Goal: Task Accomplishment & Management: Use online tool/utility

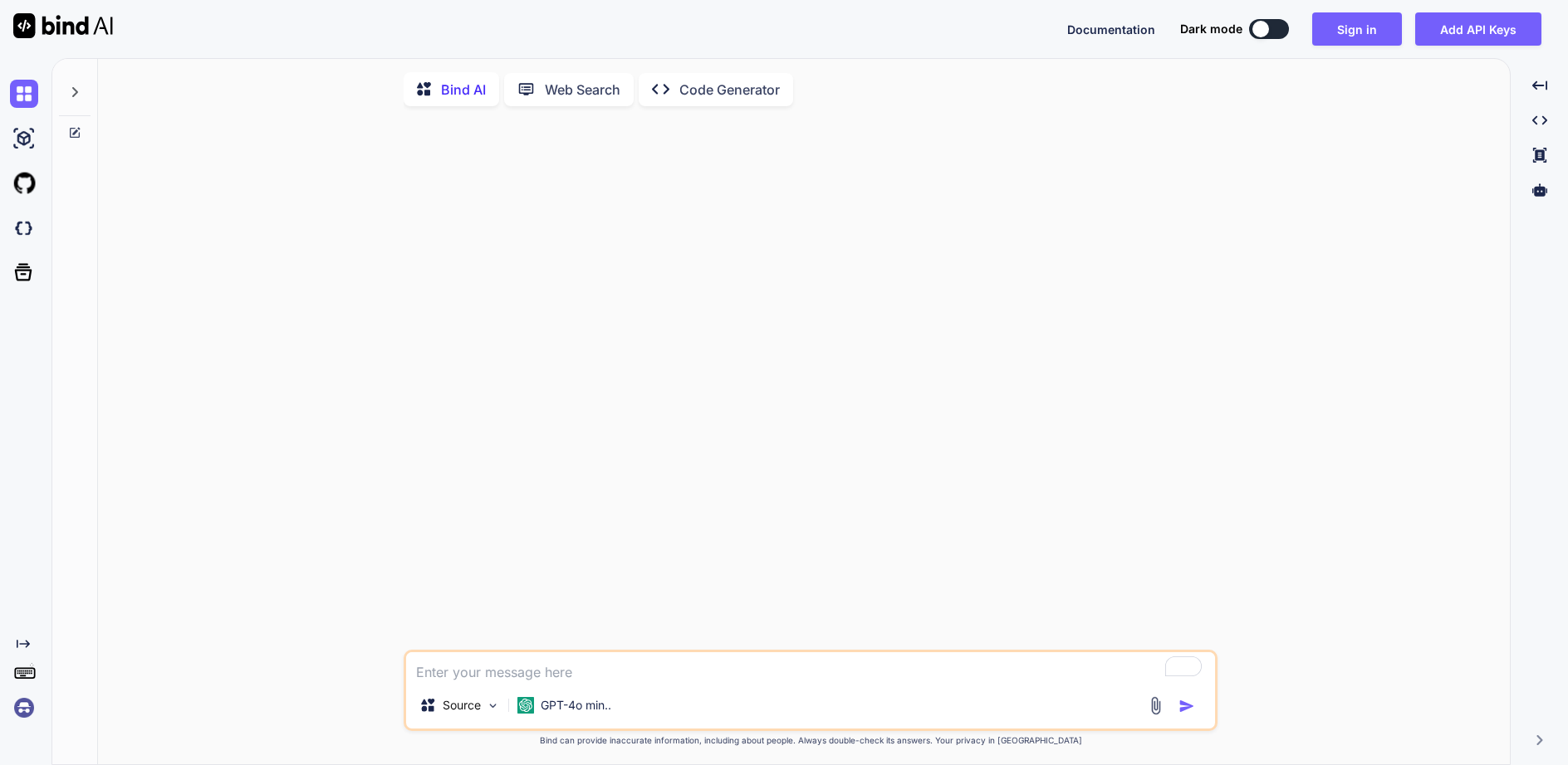
type textarea "x"
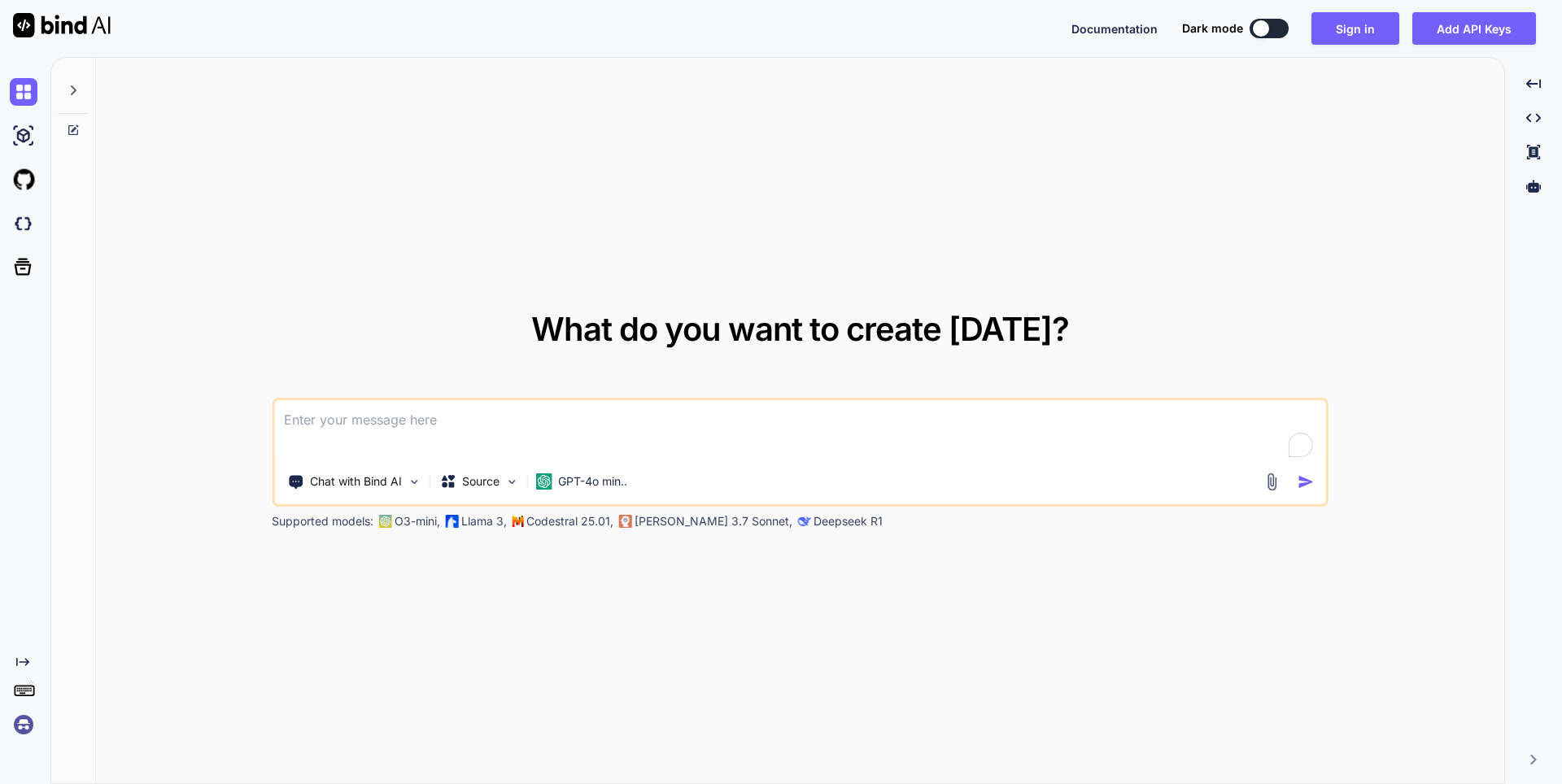
type textarea "x"
click at [19, 726] on img at bounding box center [23, 724] width 27 height 27
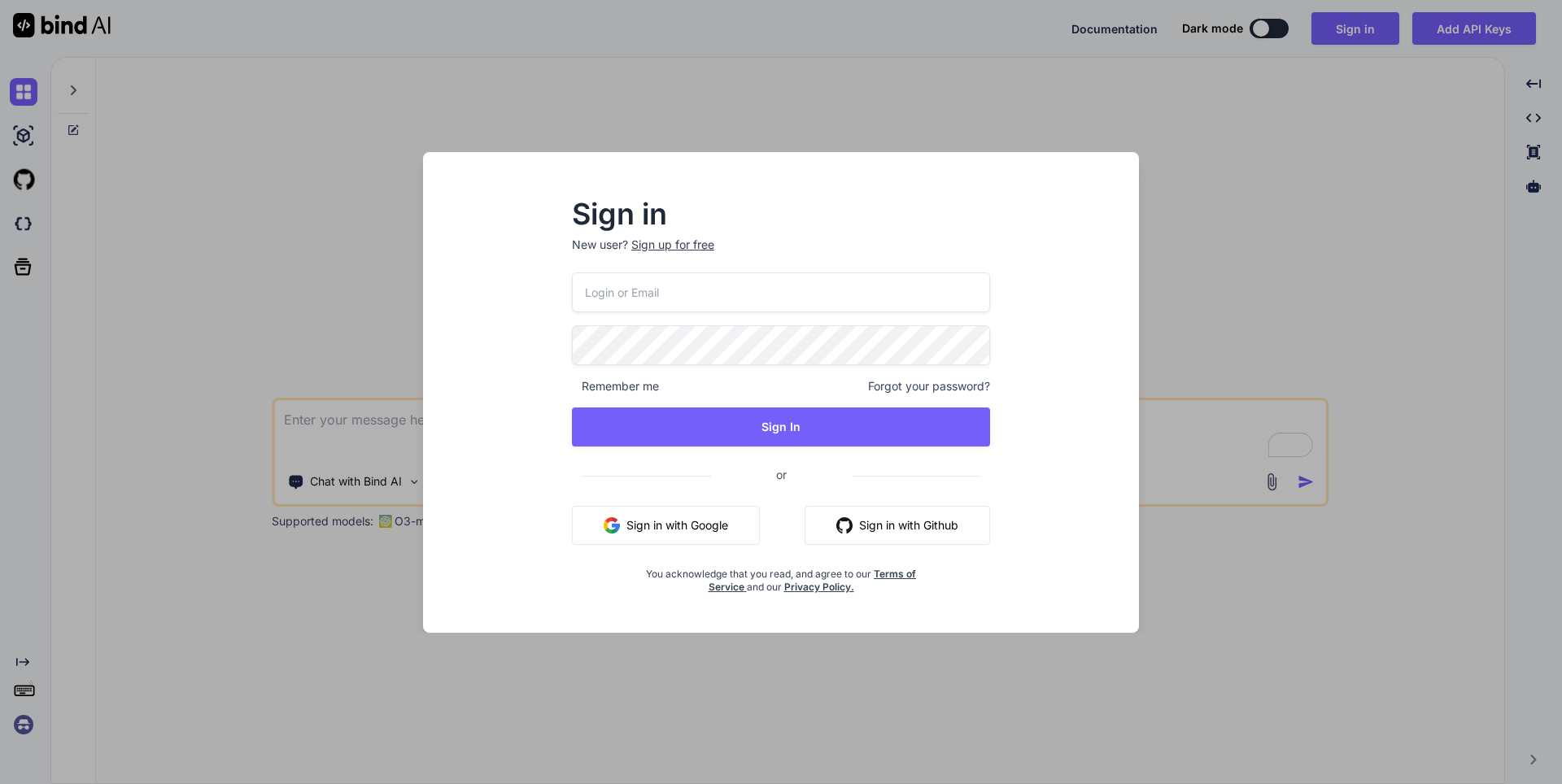
type input "appsumo_5@yopmail.com"
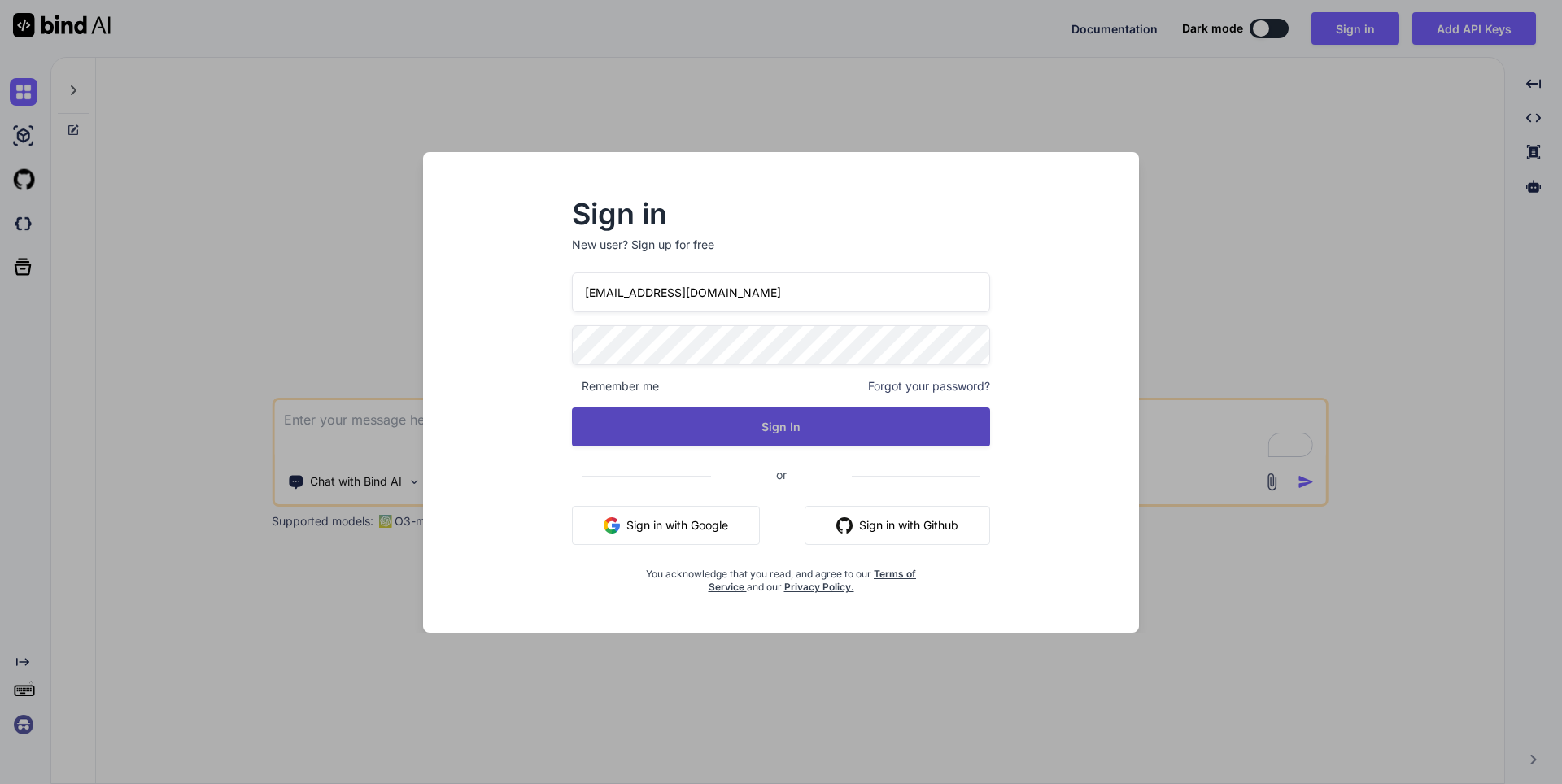
click at [676, 414] on button "Sign In" at bounding box center [781, 427] width 418 height 39
click at [687, 424] on button "Sign In" at bounding box center [781, 427] width 418 height 39
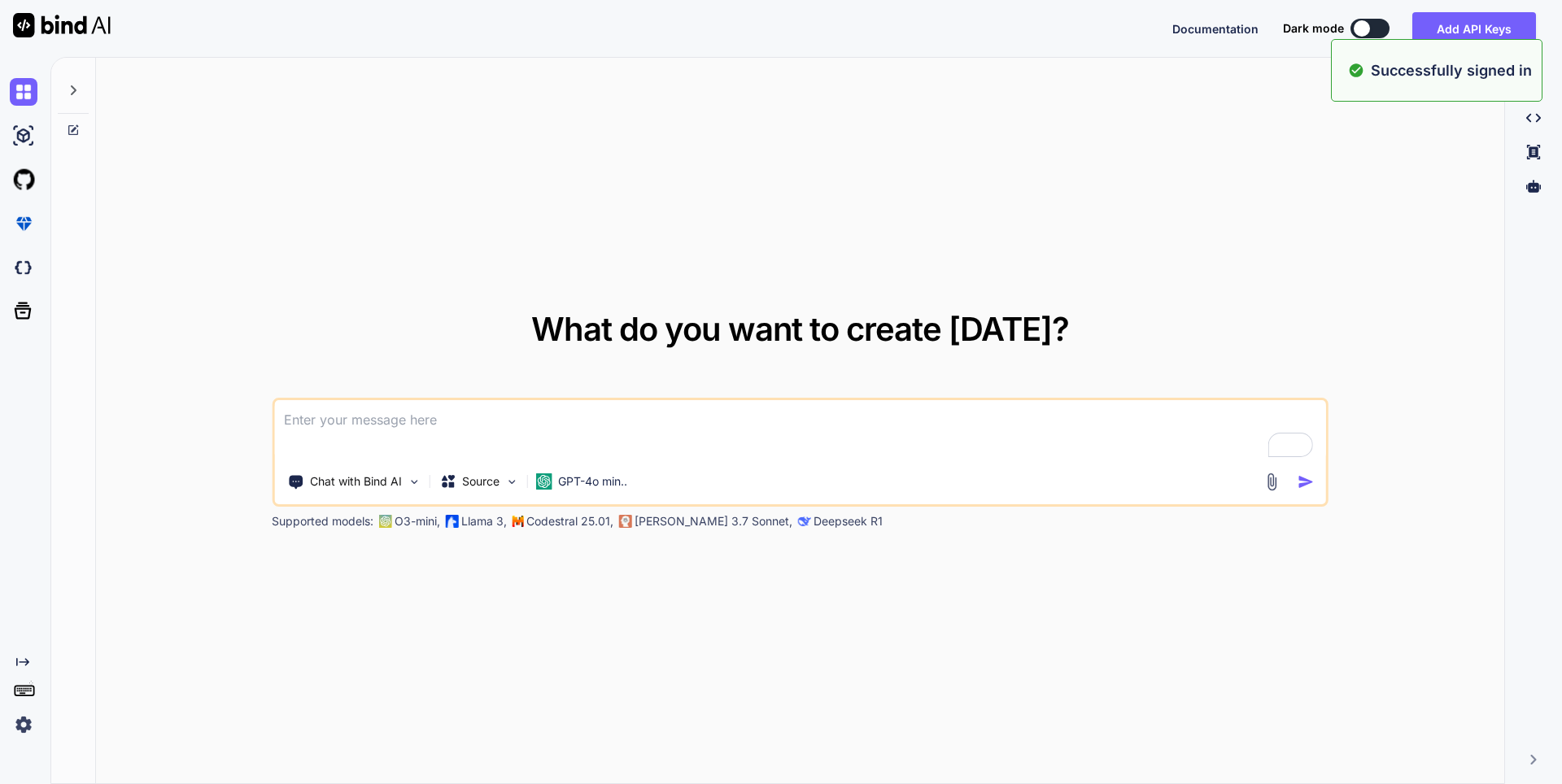
type textarea "x"
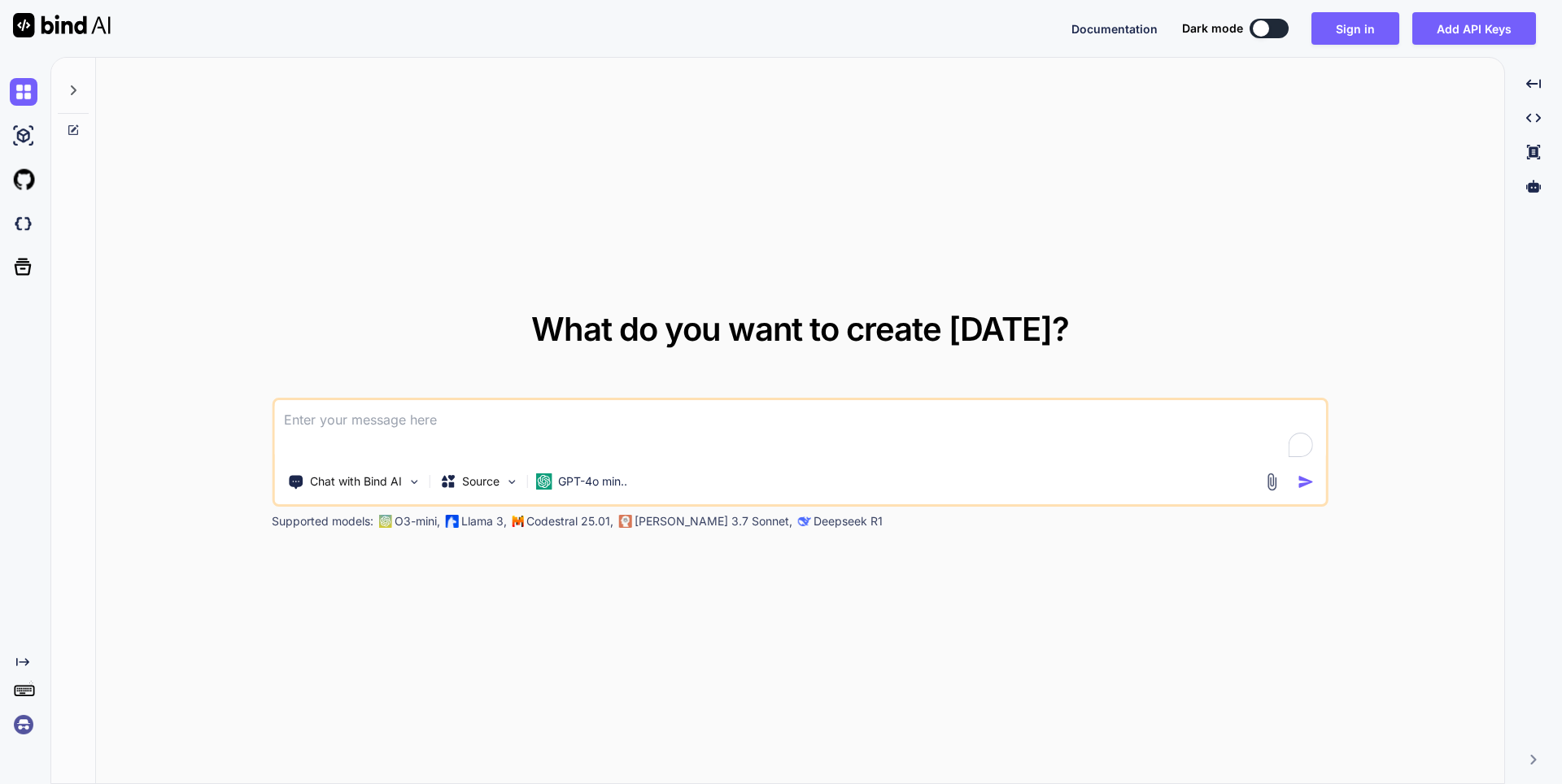
type textarea "x"
click at [27, 715] on img at bounding box center [23, 724] width 27 height 27
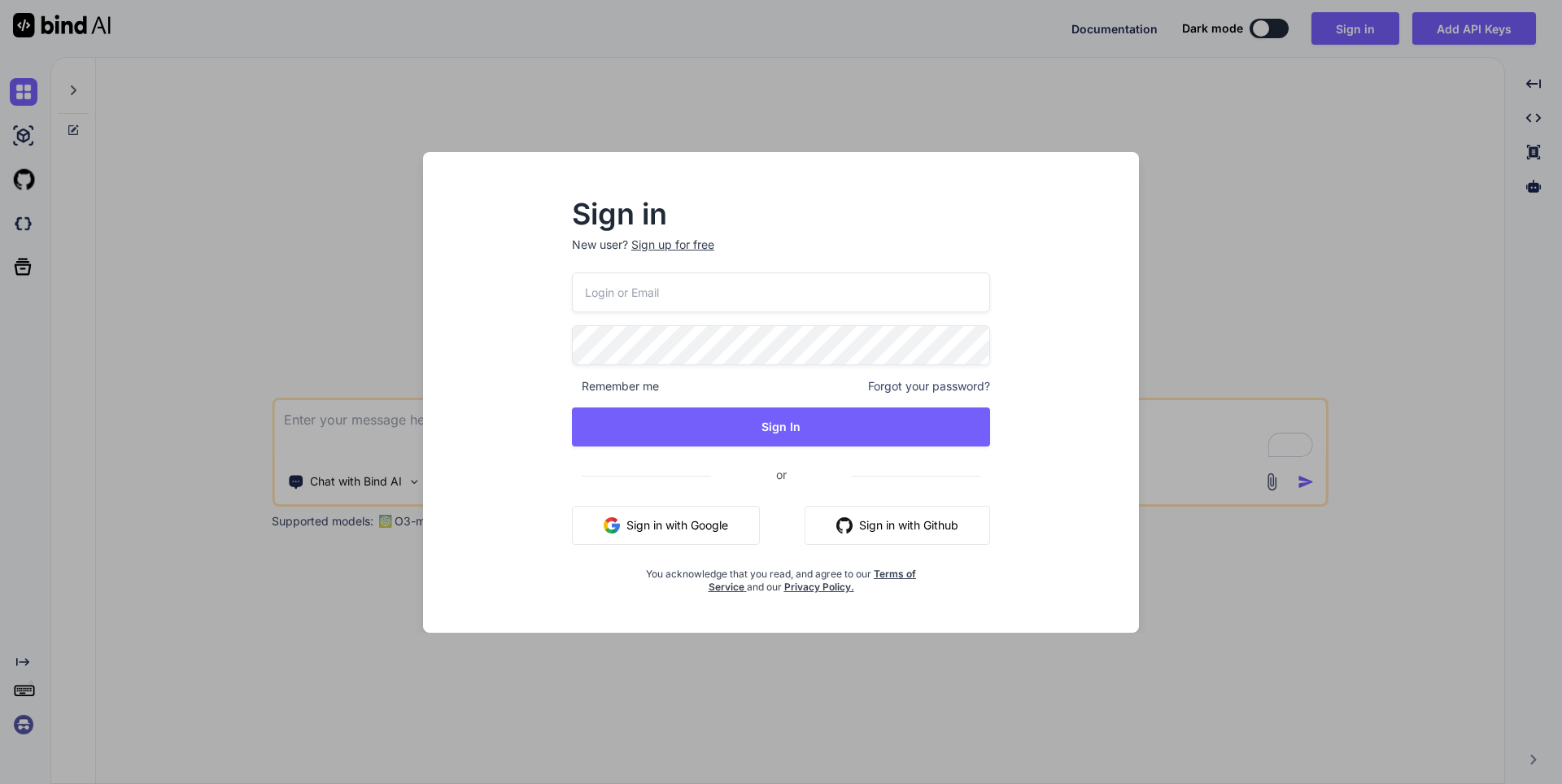
type input "appsumo_5@yopmail.com"
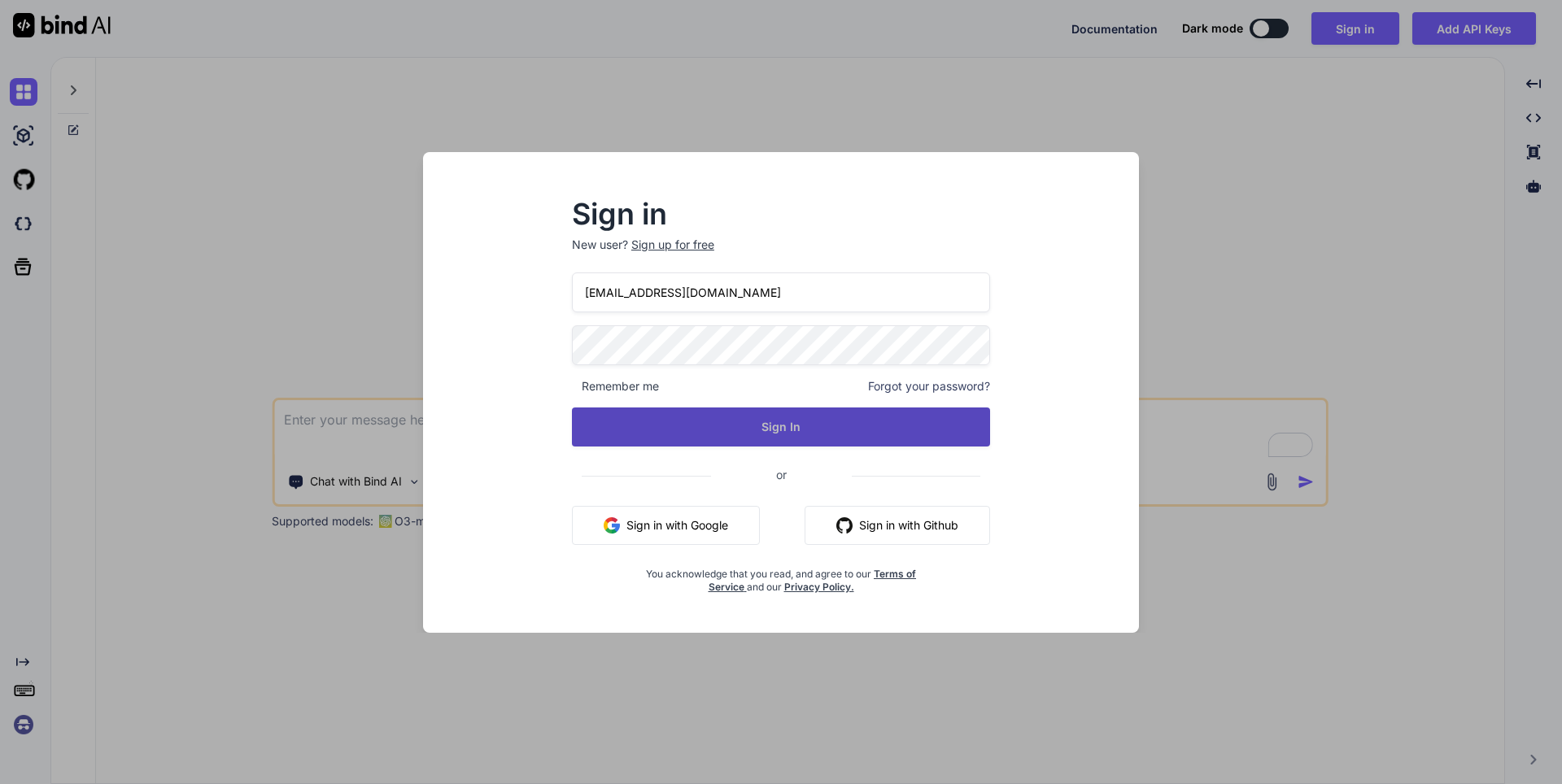
click at [697, 418] on button "Sign In" at bounding box center [781, 427] width 418 height 39
click at [753, 441] on button "Sign In" at bounding box center [781, 427] width 418 height 39
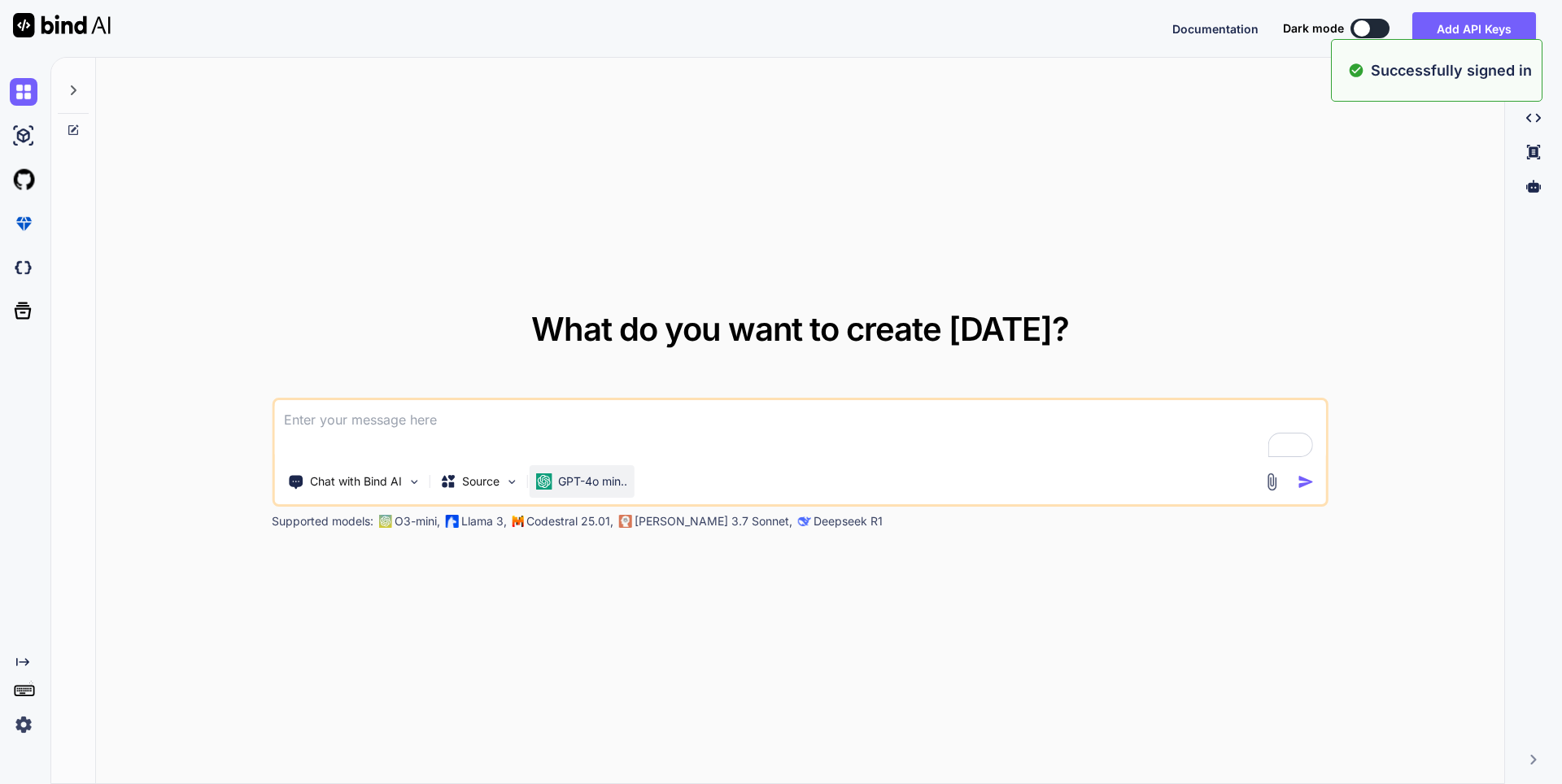
click at [585, 480] on p "GPT-4o min.." at bounding box center [593, 481] width 69 height 16
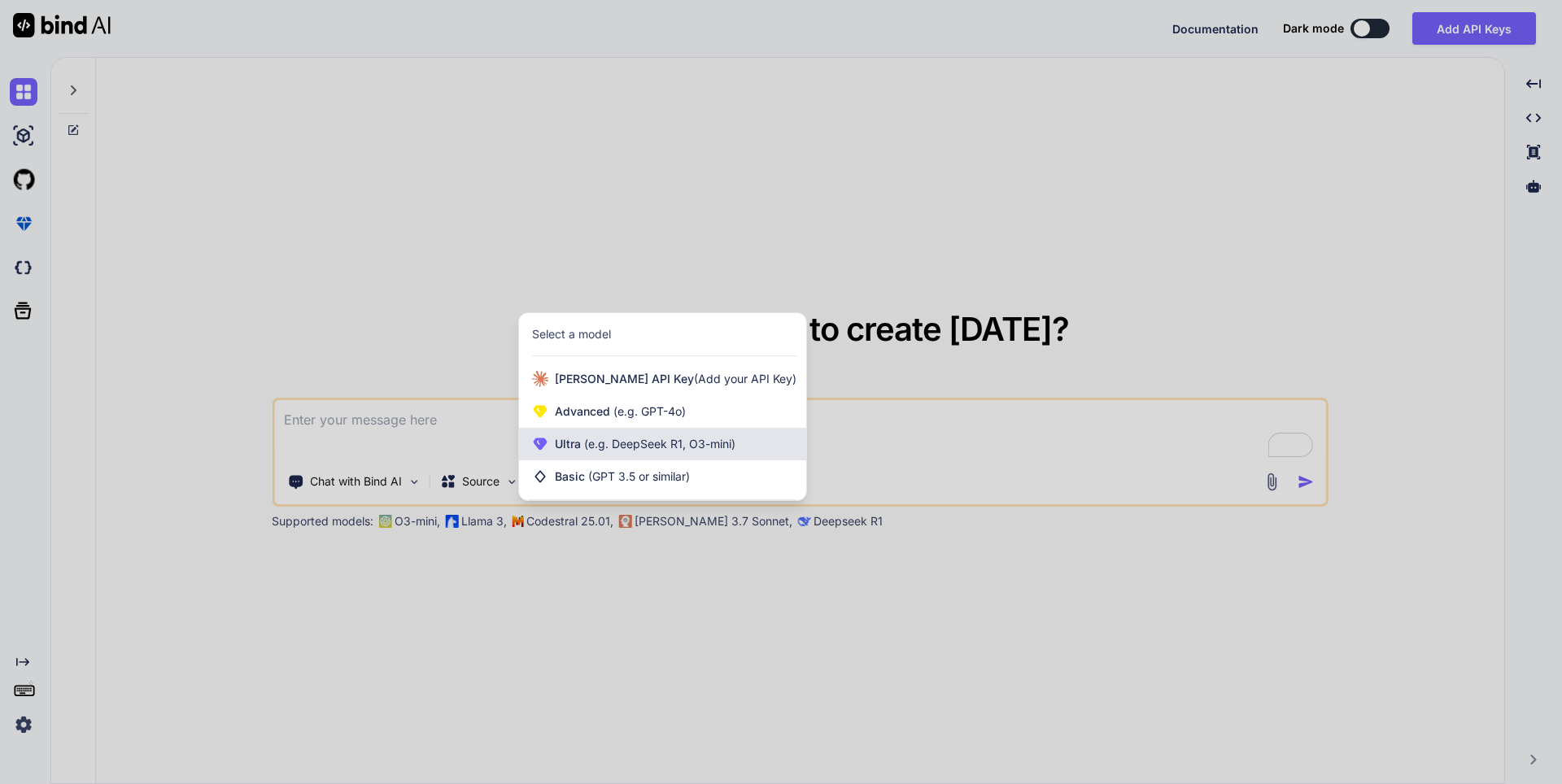
click at [618, 447] on span "(e.g. DeepSeek R1, O3-mini)" at bounding box center [657, 444] width 154 height 14
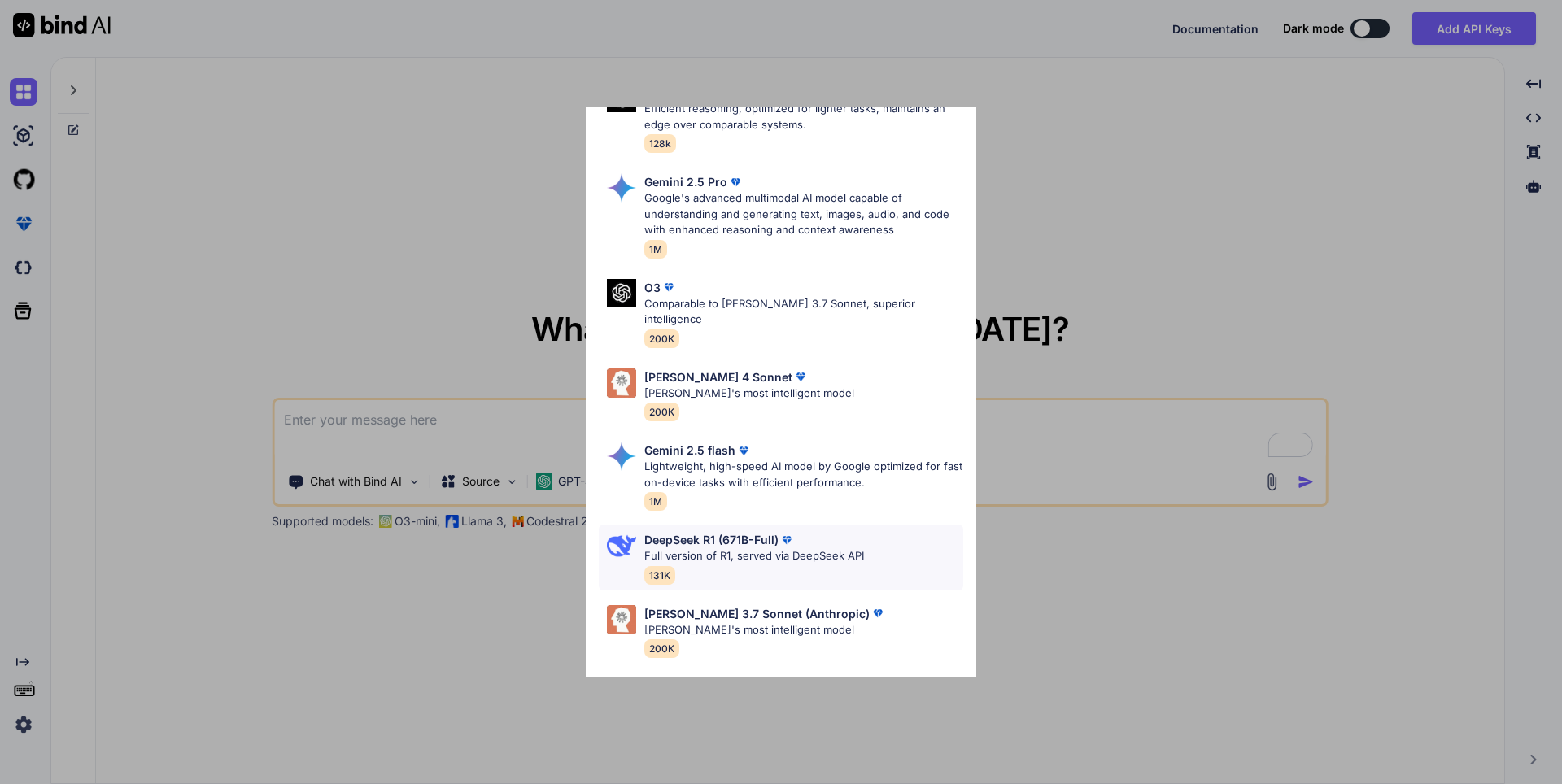
scroll to position [506, 0]
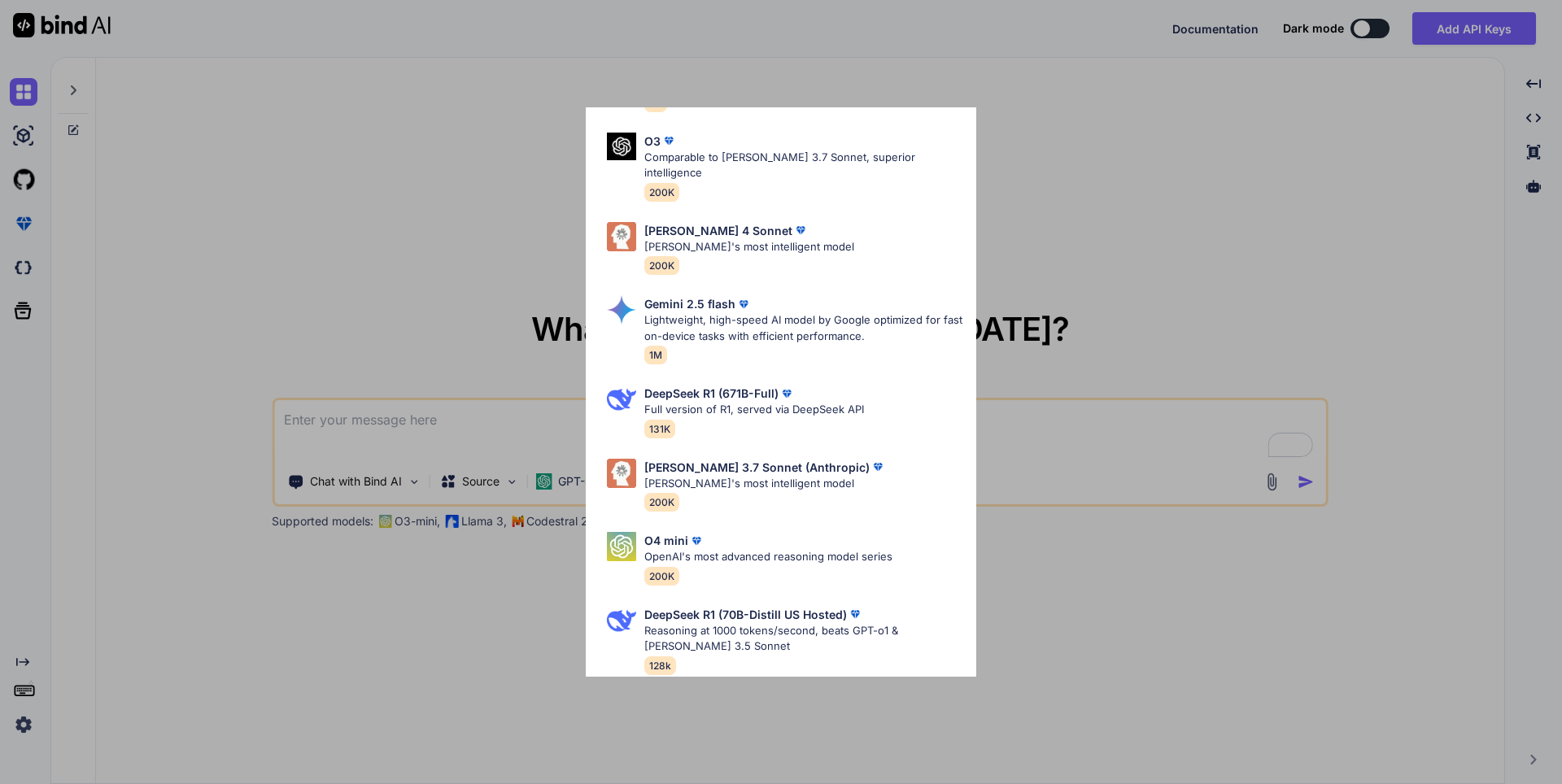
click at [525, 664] on div "Ultra Models GPT 5 Reasoning at 1000 tokens/second, beats GPT-o1 & Claude 3.5 S…" at bounding box center [781, 392] width 1562 height 784
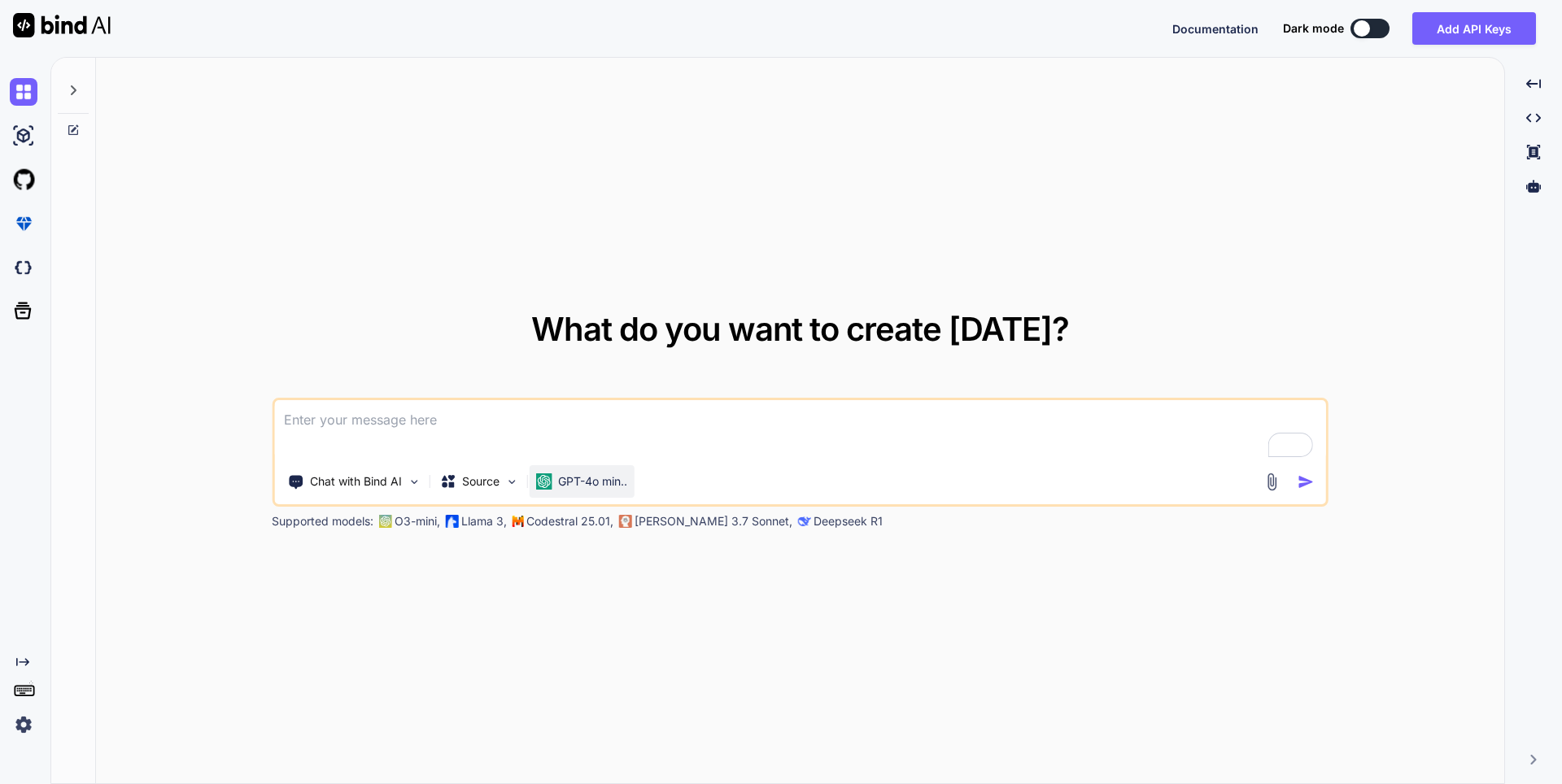
click at [590, 465] on div "GPT-4o min.." at bounding box center [581, 481] width 105 height 33
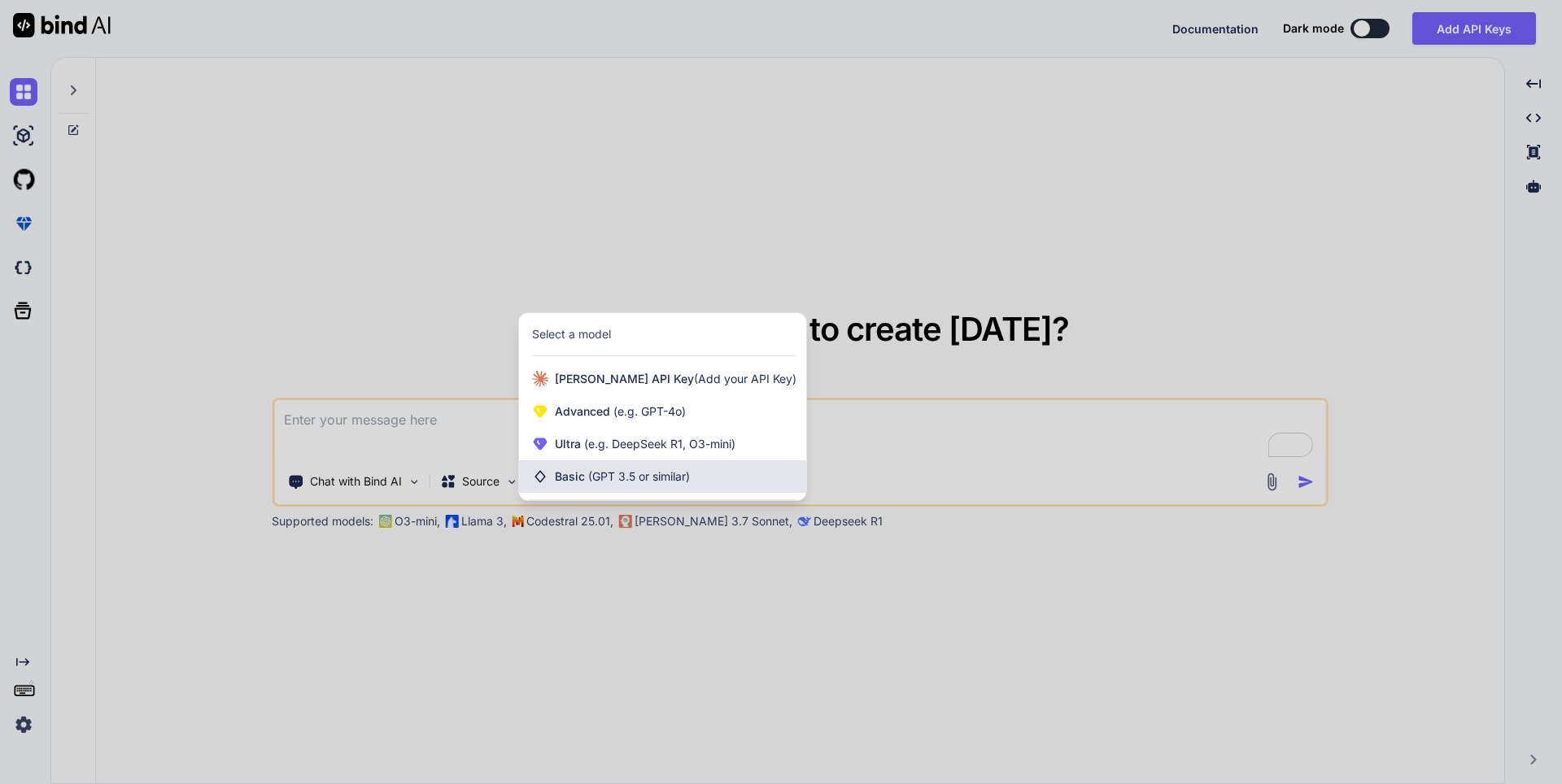
click at [558, 478] on span "Basic (GPT 3.5 or similar)" at bounding box center [622, 477] width 135 height 16
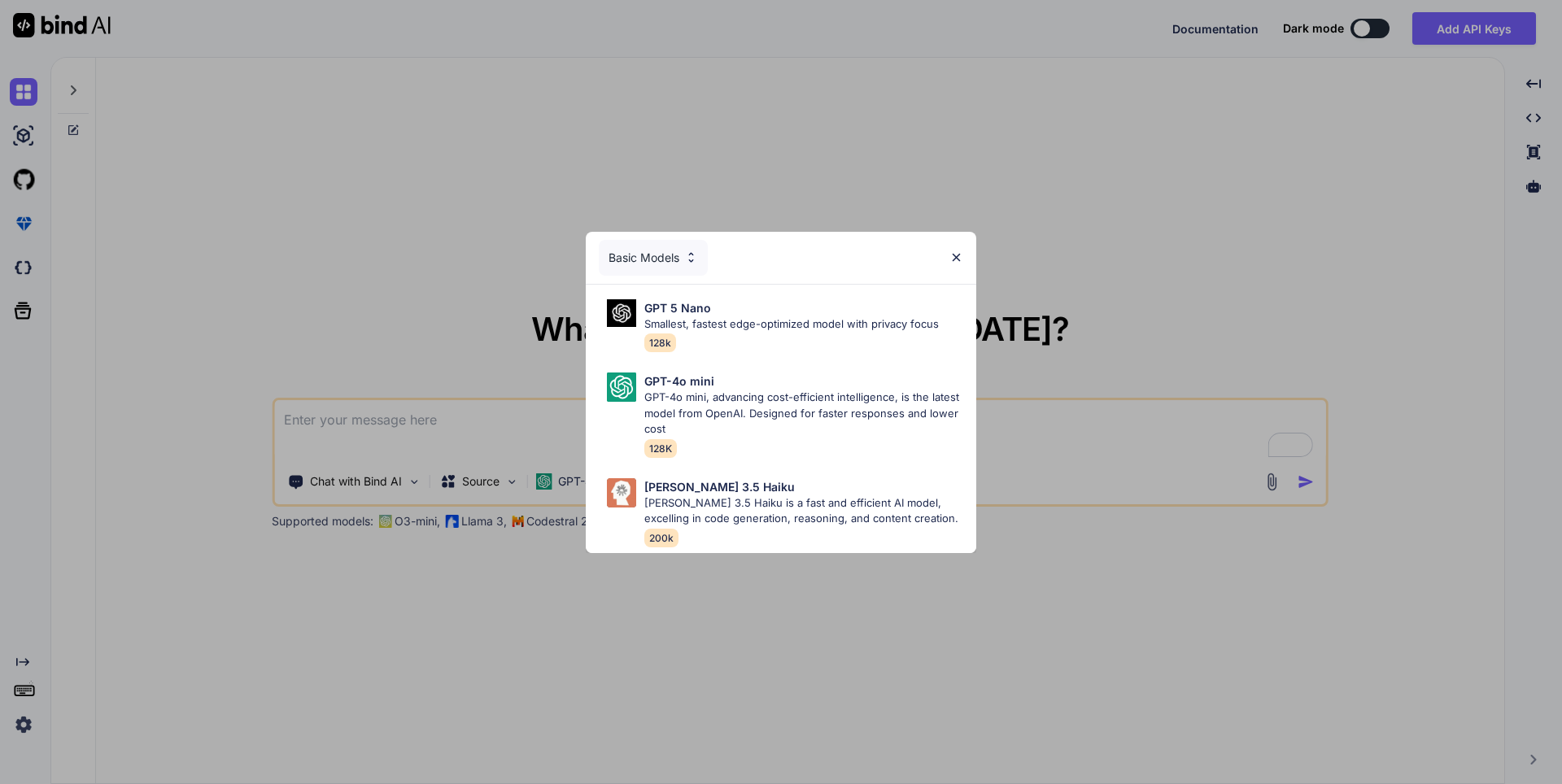
click at [600, 622] on div "Basic Models GPT 5 Nano Smallest, fastest edge-optimized model with privacy foc…" at bounding box center [781, 392] width 1562 height 784
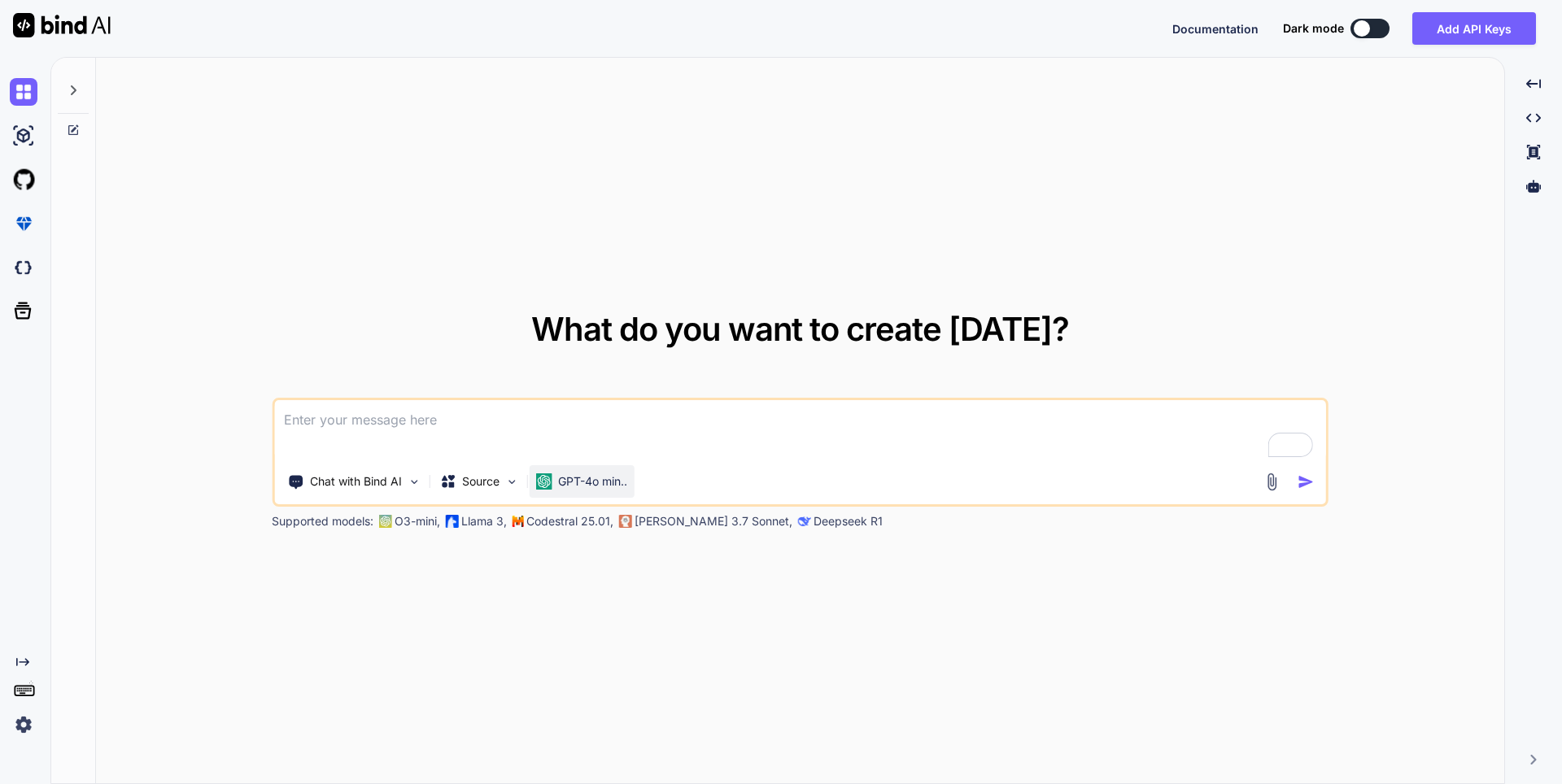
click at [561, 495] on div "GPT-4o min.." at bounding box center [581, 481] width 105 height 33
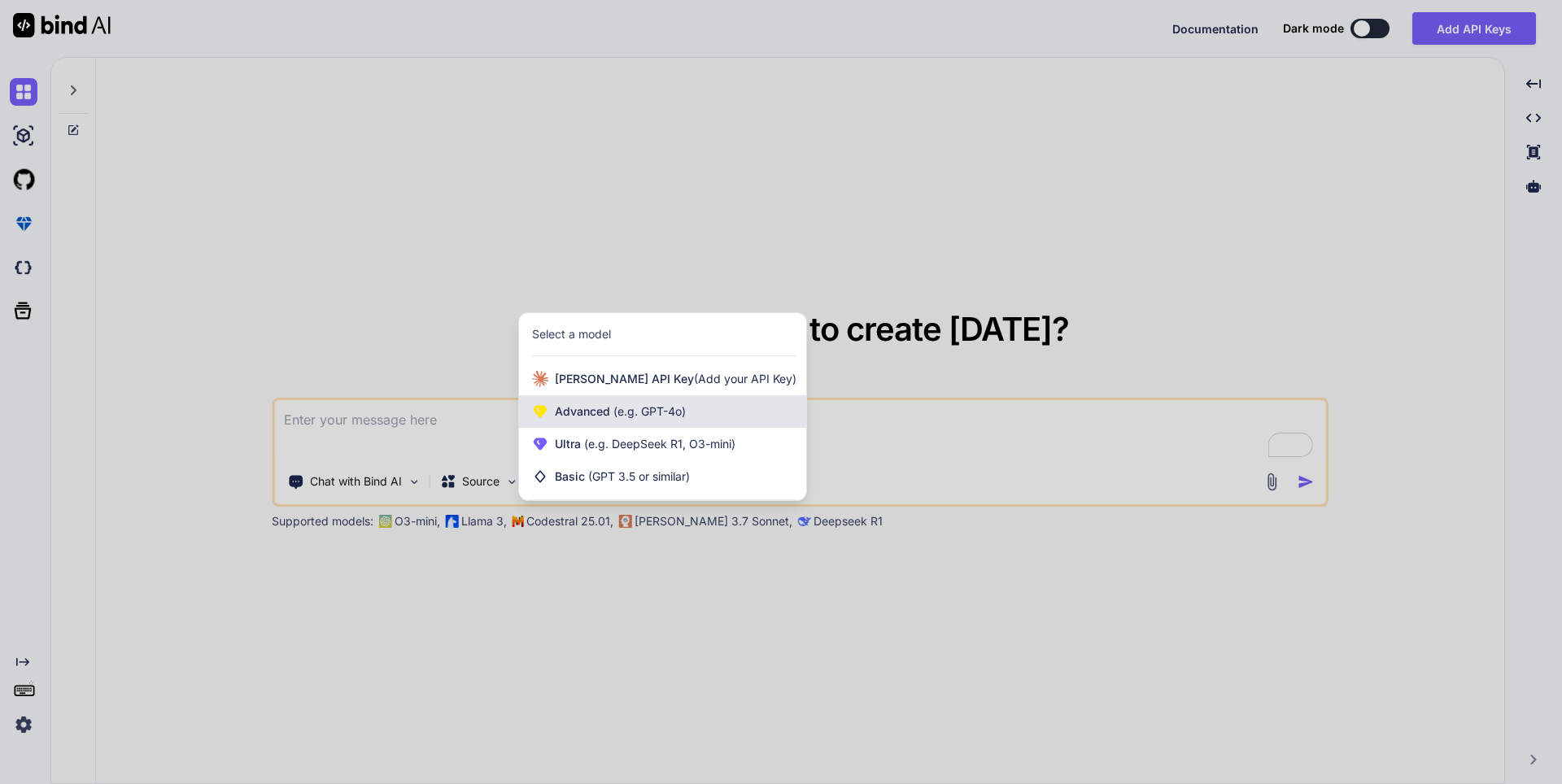
click at [616, 415] on span "(e.g. GPT-4o)" at bounding box center [647, 411] width 75 height 14
type textarea "x"
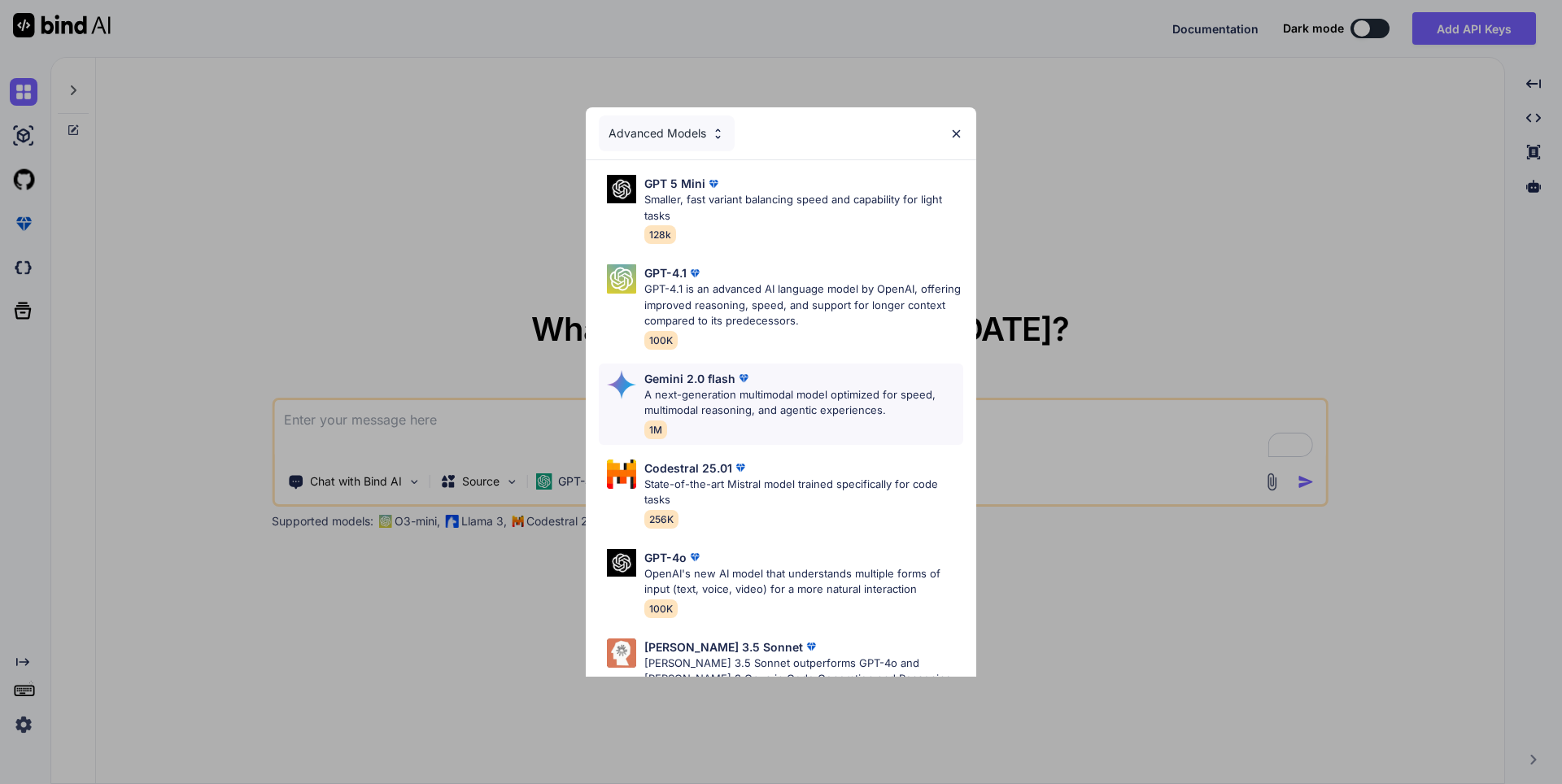
scroll to position [49, 0]
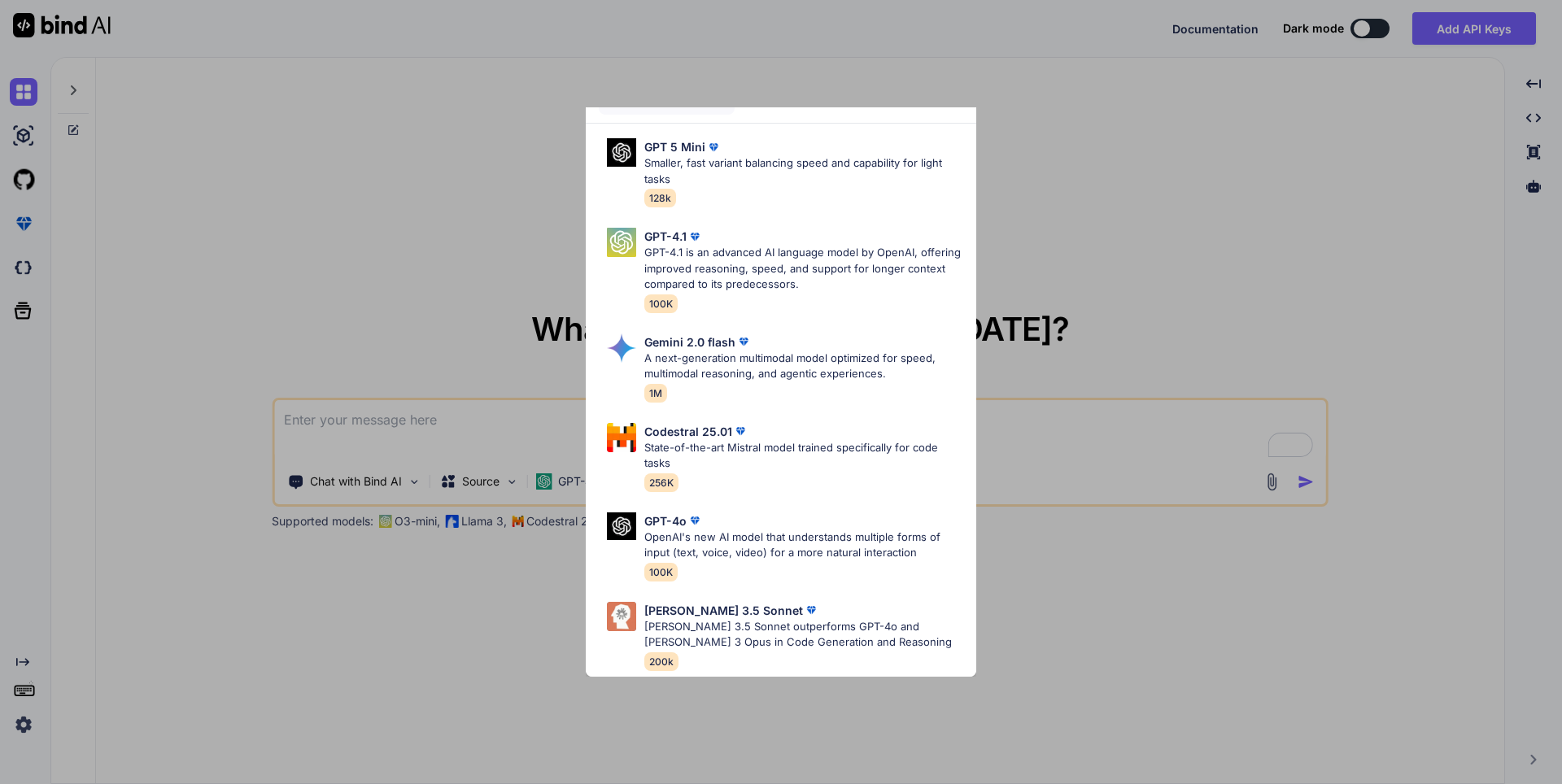
click at [504, 638] on div "Advanced Models GPT 5 Mini Smaller, fast variant balancing speed and capability…" at bounding box center [781, 392] width 1562 height 784
